Goal: Transaction & Acquisition: Purchase product/service

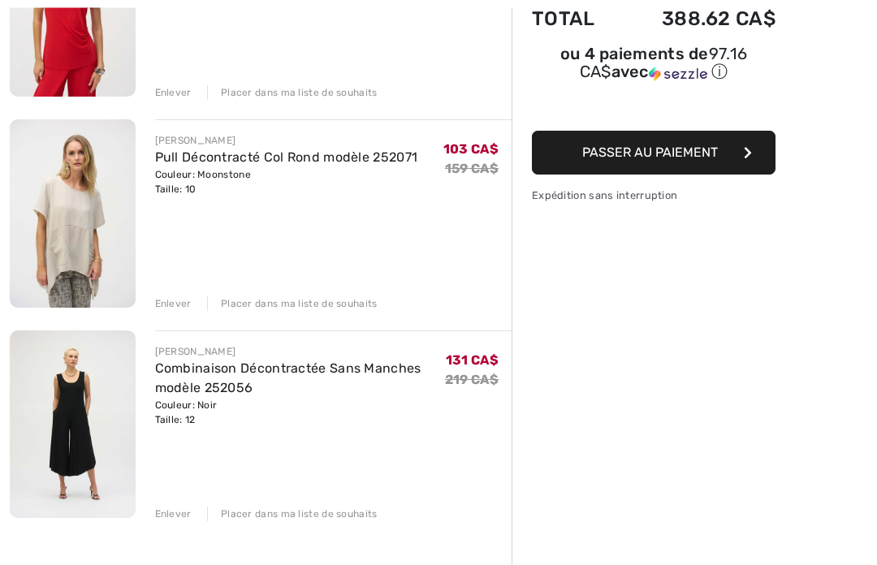
scroll to position [308, 0]
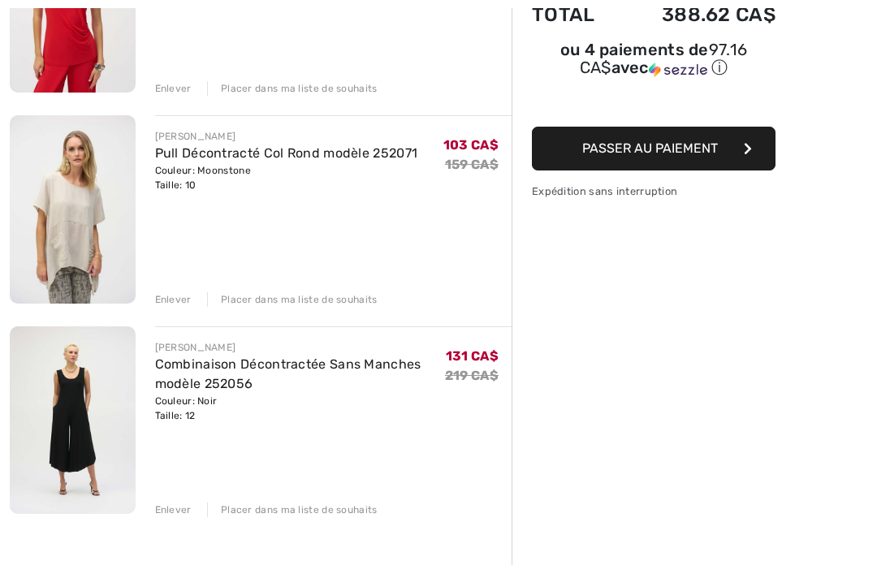
click at [69, 403] on img at bounding box center [73, 420] width 126 height 188
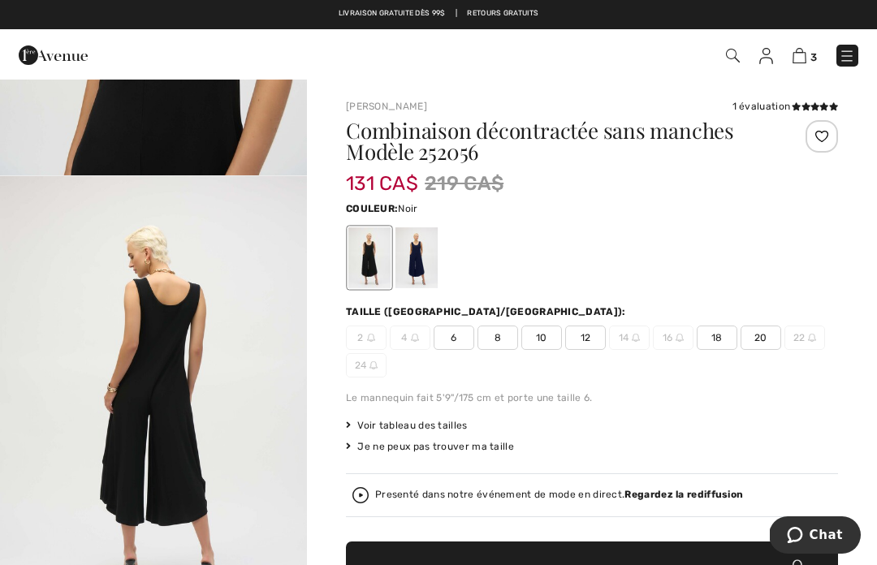
scroll to position [1835, 0]
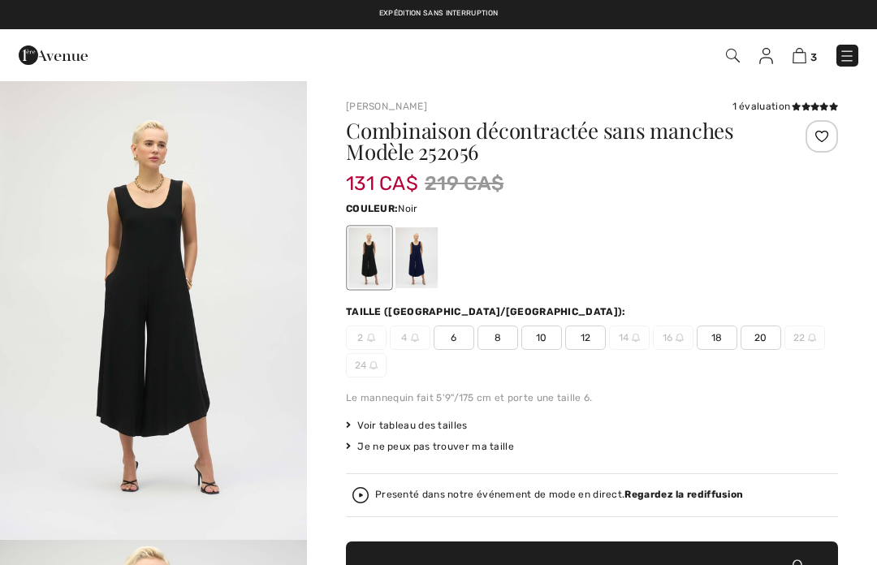
checkbox input "true"
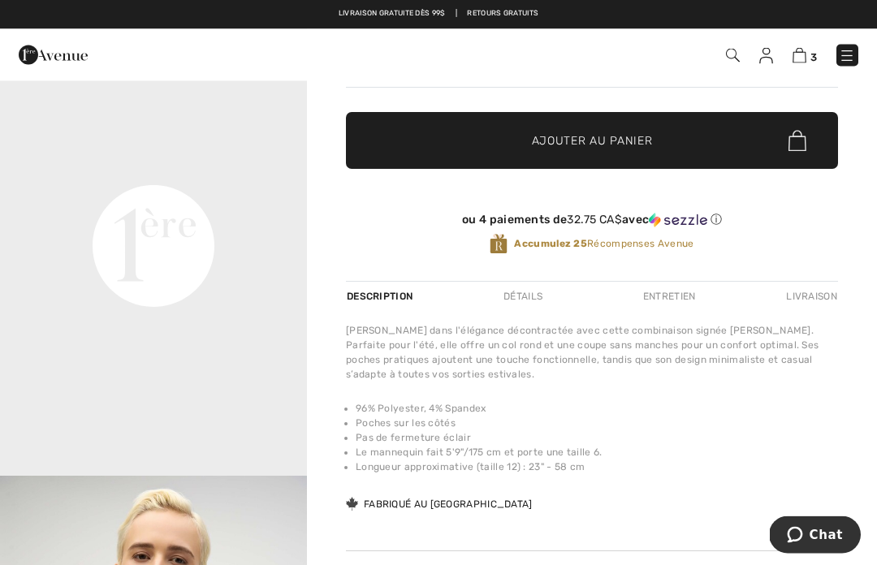
scroll to position [430, 0]
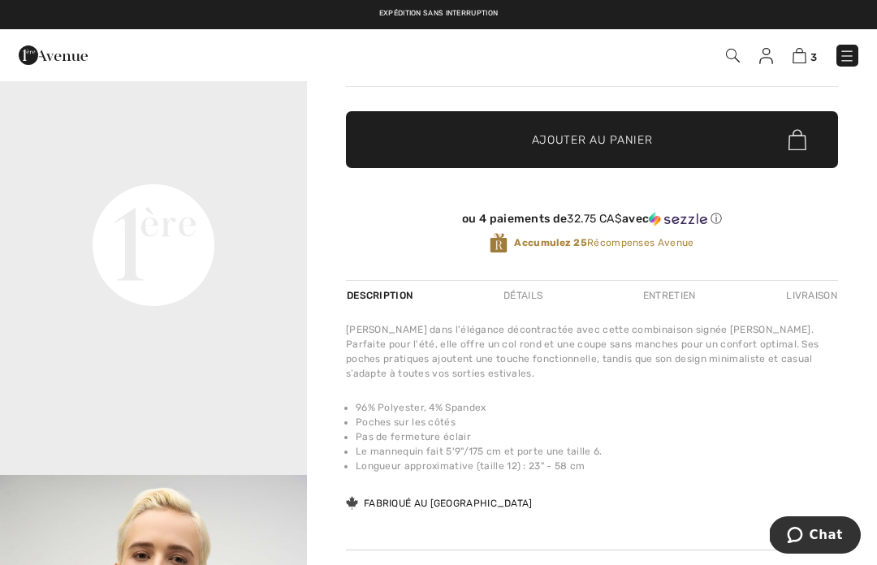
click at [348, 463] on ul "96% Polyester, 4% Spandex Poches sur les côtés Pas de fermeture éclair Le manne…" at bounding box center [592, 436] width 492 height 73
click at [521, 487] on div "Plongez dans l'élégance décontractée avec cette combinaison signée Joseph Ribko…" at bounding box center [592, 417] width 492 height 190
click at [365, 511] on div "Fabriqué au [GEOGRAPHIC_DATA]" at bounding box center [439, 503] width 187 height 15
click at [97, 168] on video "Your browser does not support the video tag." at bounding box center [153, 91] width 307 height 153
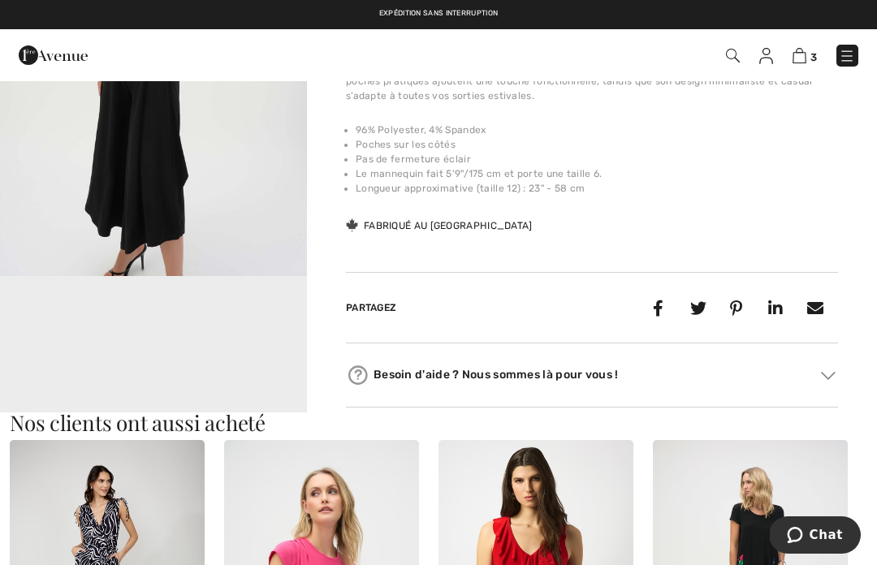
scroll to position [0, 0]
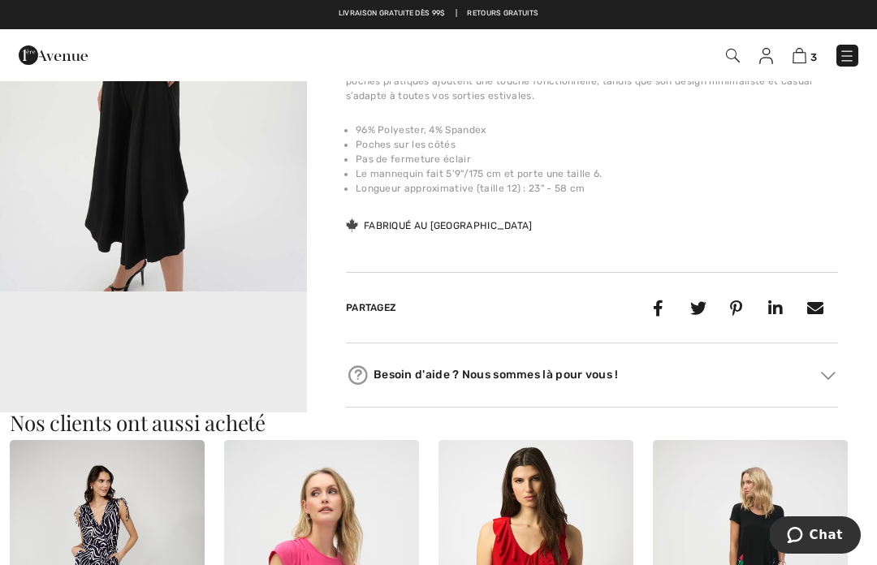
click at [803, 55] on img at bounding box center [799, 55] width 14 height 15
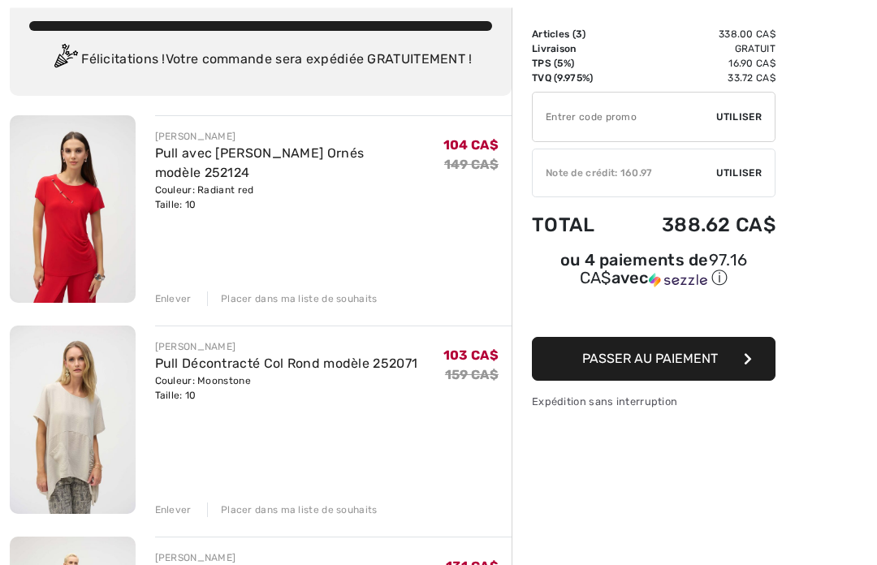
scroll to position [97, 0]
click at [10, 436] on img at bounding box center [73, 420] width 126 height 188
click at [161, 502] on div "Enlever" at bounding box center [173, 509] width 37 height 15
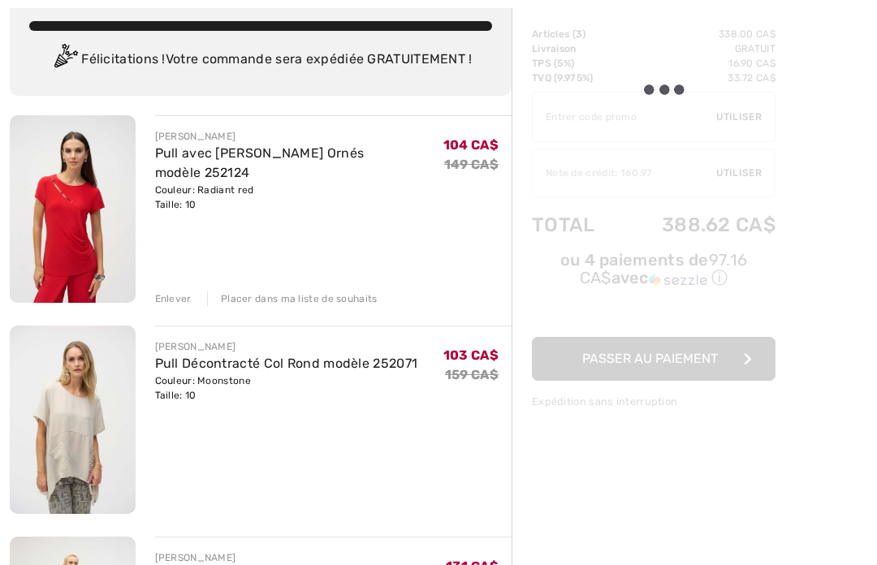
click at [166, 502] on div "Enlever" at bounding box center [173, 509] width 37 height 15
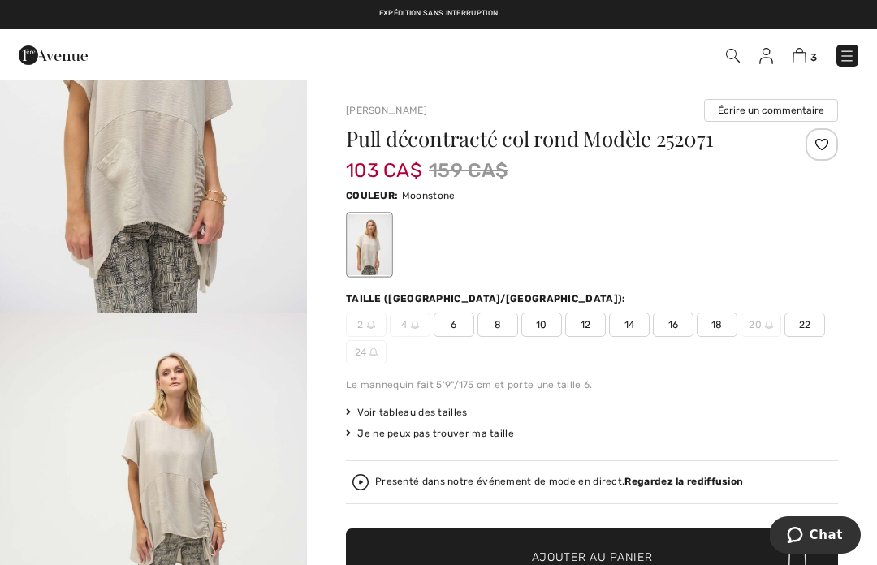
scroll to position [225, 0]
click at [539, 329] on span "10" at bounding box center [541, 325] width 41 height 24
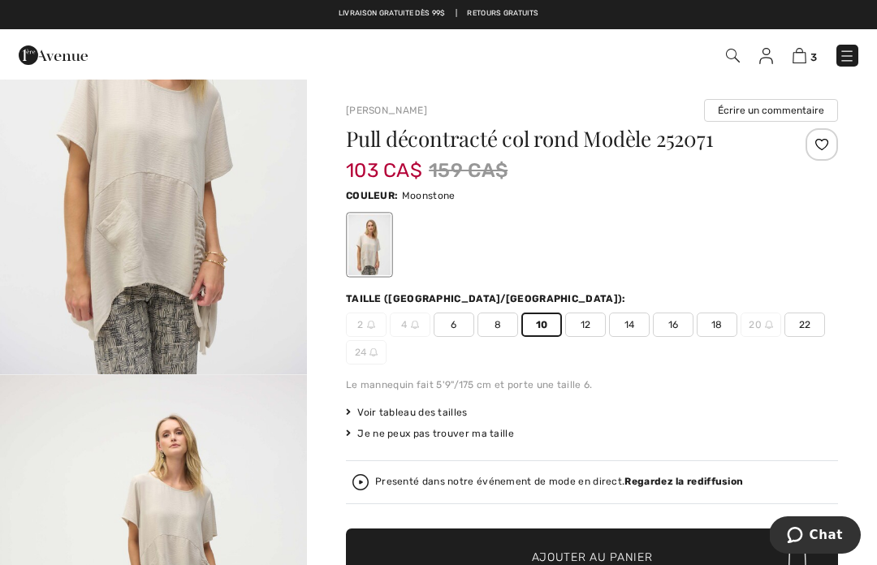
scroll to position [169, 0]
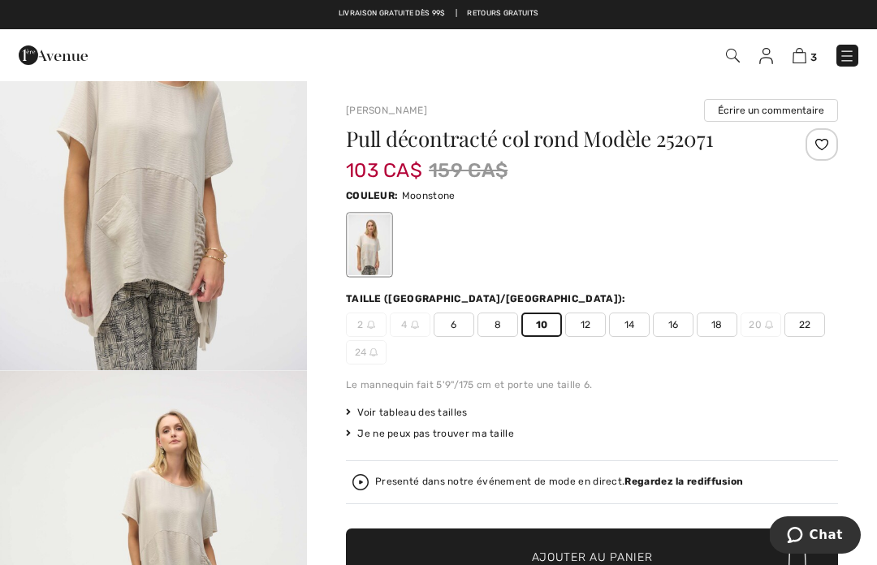
click at [804, 60] on img at bounding box center [799, 55] width 14 height 15
click at [798, 57] on img at bounding box center [799, 55] width 14 height 15
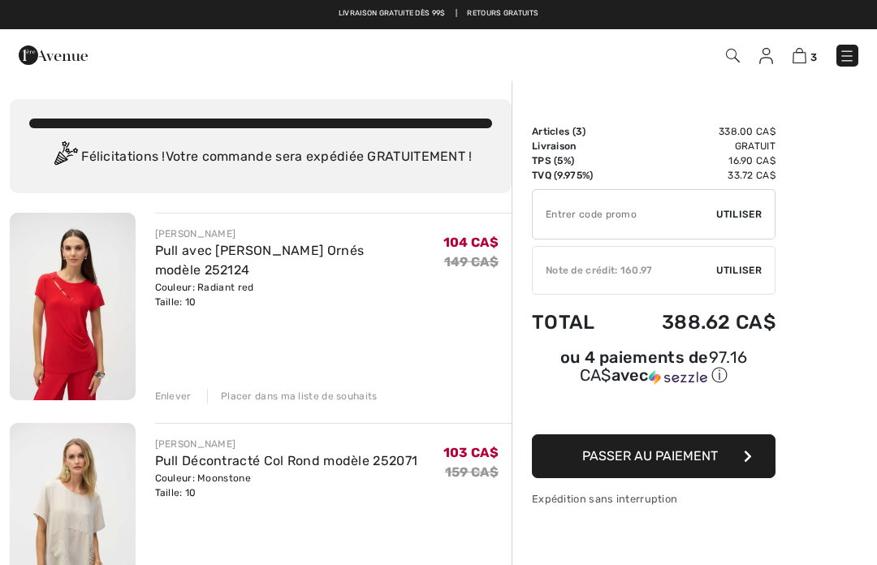
click at [766, 62] on img at bounding box center [766, 56] width 14 height 16
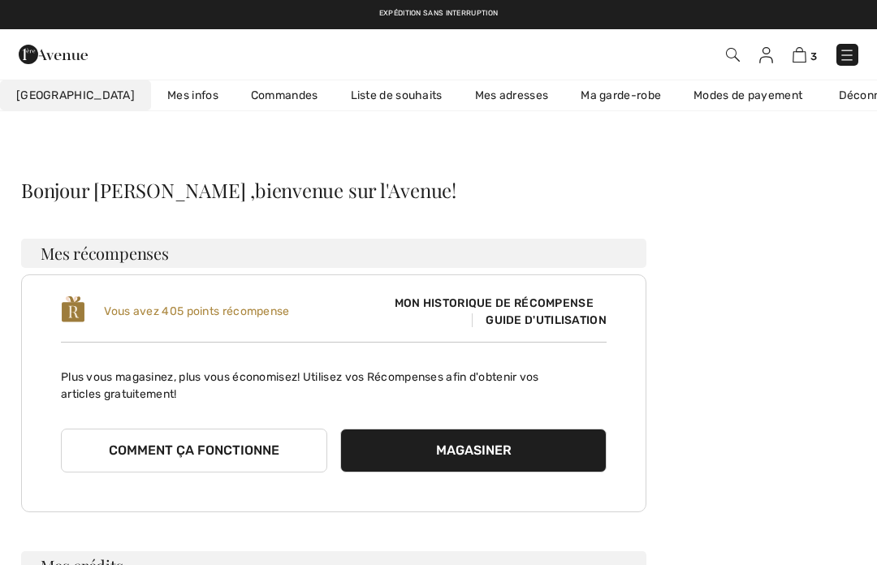
click at [801, 62] on img at bounding box center [799, 54] width 14 height 15
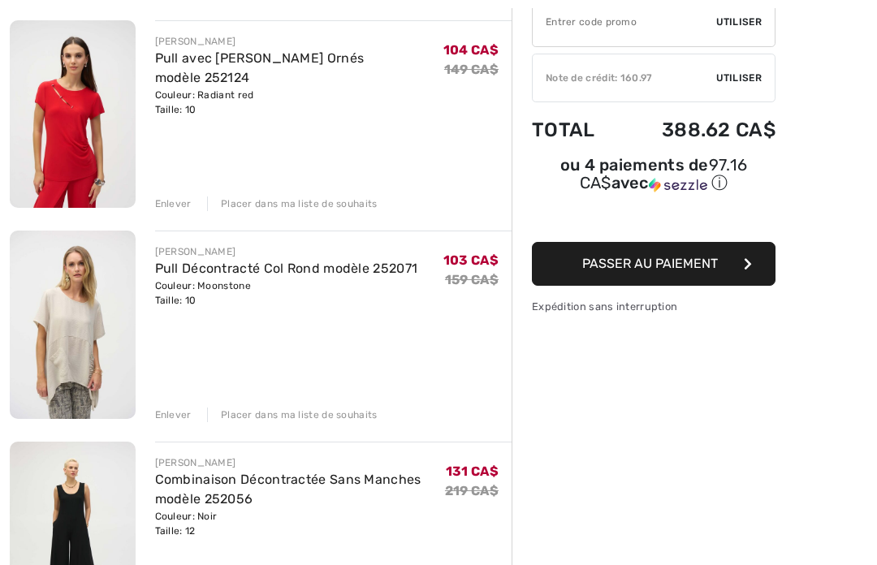
scroll to position [192, 0]
click at [73, 515] on img at bounding box center [73, 536] width 126 height 188
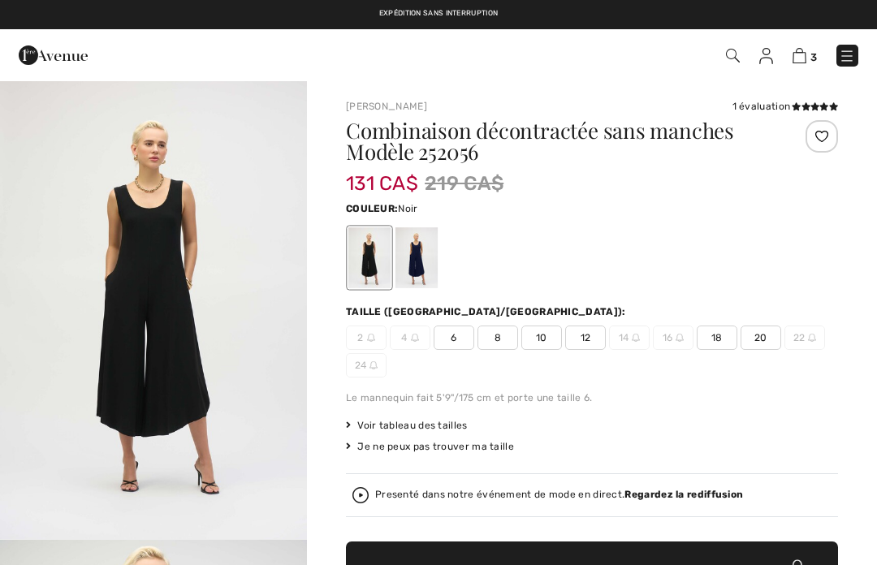
checkbox input "true"
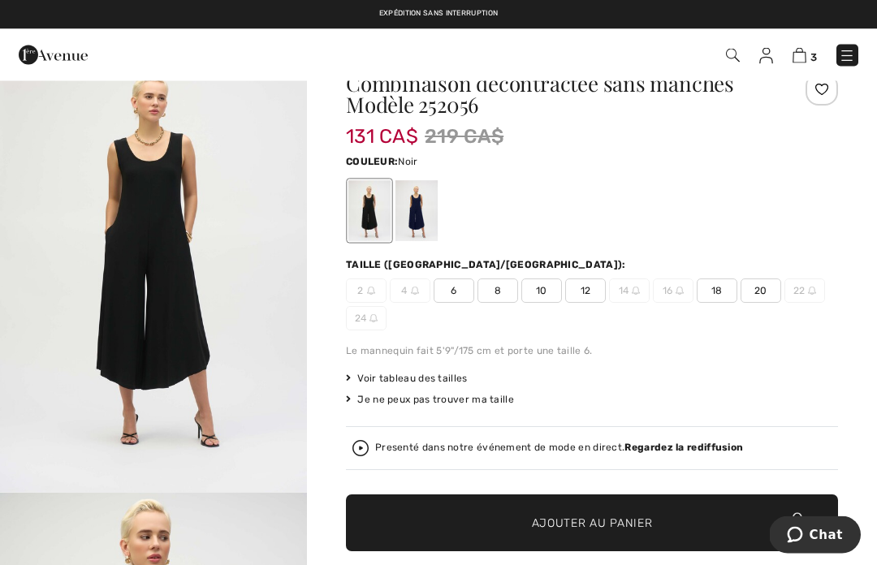
scroll to position [49, 0]
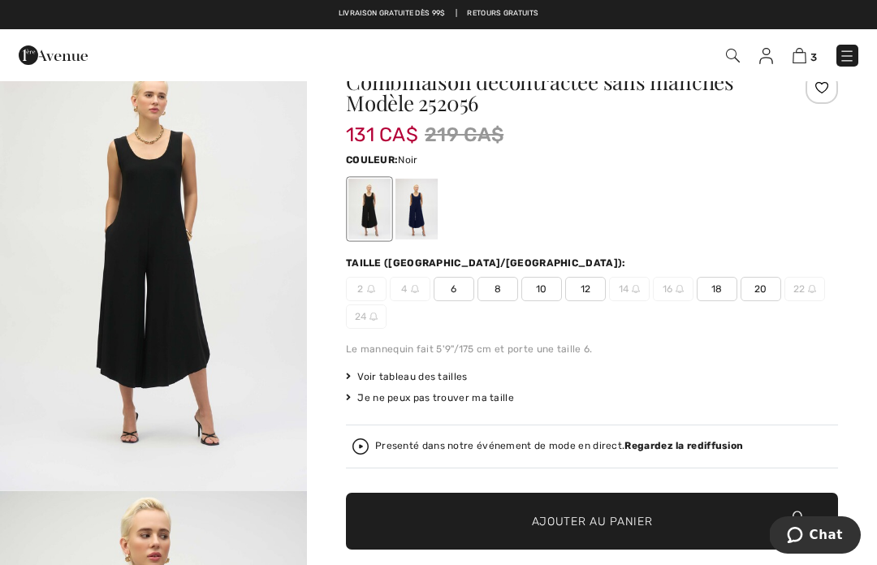
click at [410, 381] on span "Voir tableau des tailles" at bounding box center [407, 376] width 122 height 15
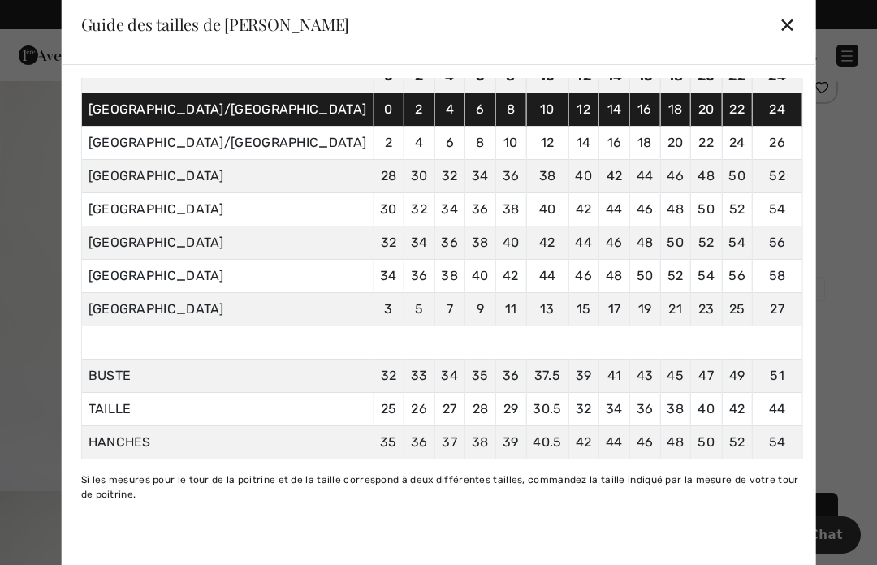
scroll to position [130, 0]
click at [486, 502] on div "Pouces Centimètres Seul les tailles [GEOGRAPHIC_DATA]/[GEOGRAPHIC_DATA] sont af…" at bounding box center [442, 290] width 722 height 424
click at [115, 304] on div at bounding box center [438, 282] width 877 height 565
